Goal: Task Accomplishment & Management: Manage account settings

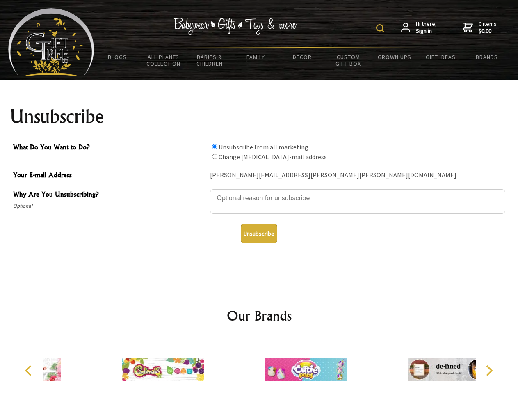
click at [381, 28] on img at bounding box center [380, 28] width 8 height 8
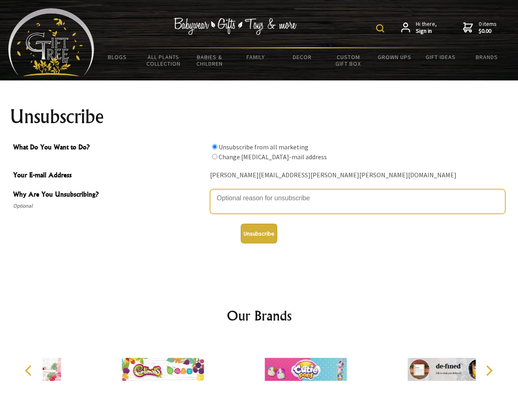
click at [259, 192] on textarea "Why Are You Unsubscribing?" at bounding box center [357, 201] width 295 height 25
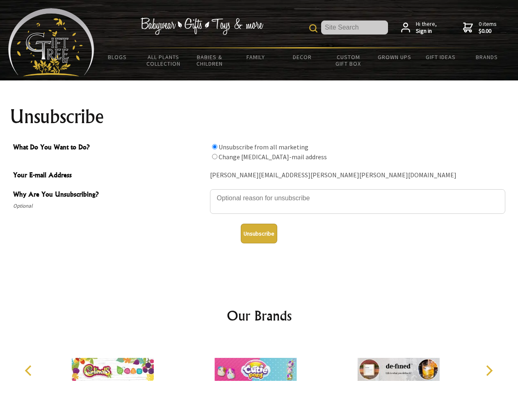
click at [214, 146] on input "What Do You Want to Do?" at bounding box center [214, 146] width 5 height 5
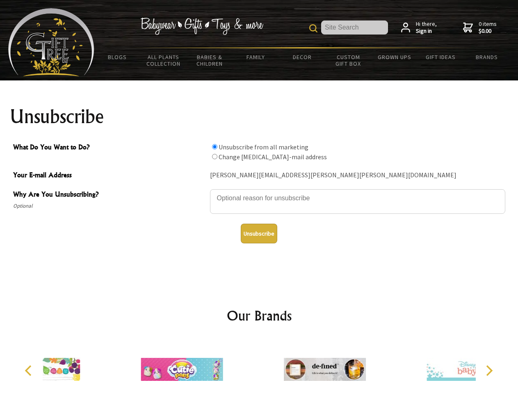
click at [214, 156] on input "What Do You Want to Do?" at bounding box center [214, 156] width 5 height 5
radio input "true"
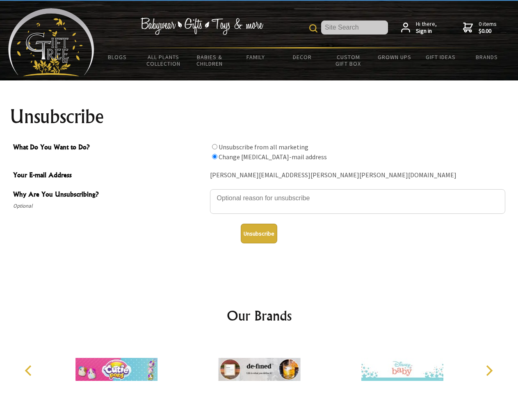
click at [259, 233] on button "Unsubscribe" at bounding box center [259, 234] width 36 height 20
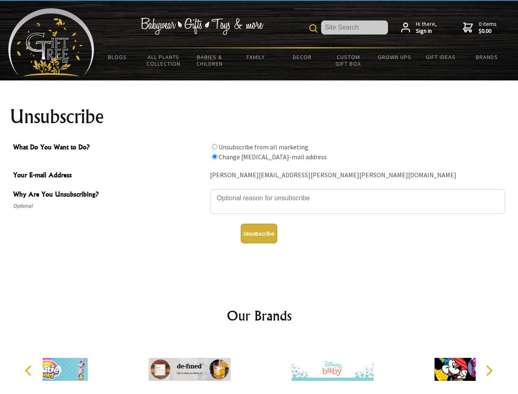
click at [259, 366] on div at bounding box center [189, 370] width 143 height 64
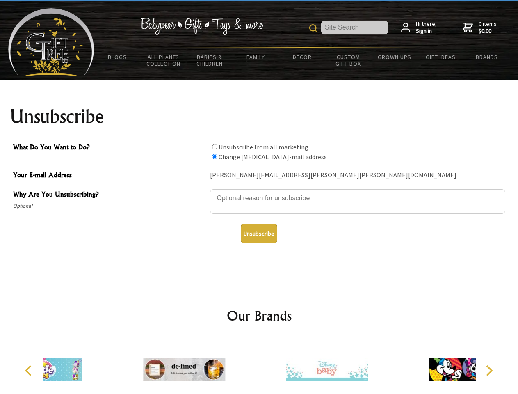
click at [30, 370] on icon "Previous" at bounding box center [29, 370] width 11 height 11
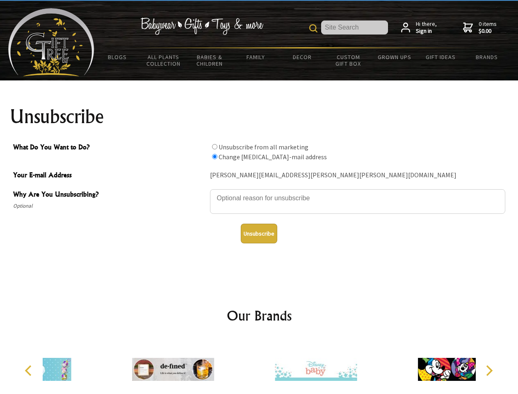
click at [489, 370] on icon "Next" at bounding box center [488, 370] width 11 height 11
